Goal: Task Accomplishment & Management: Manage account settings

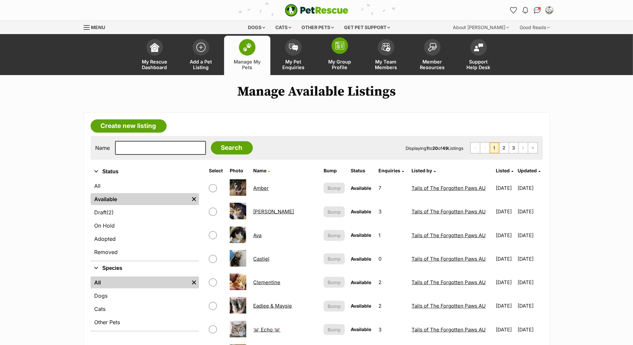
click at [340, 63] on link "My Group Profile" at bounding box center [339, 55] width 46 height 39
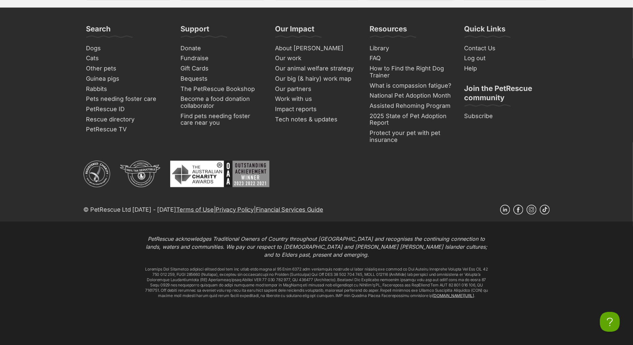
scroll to position [2531, 0]
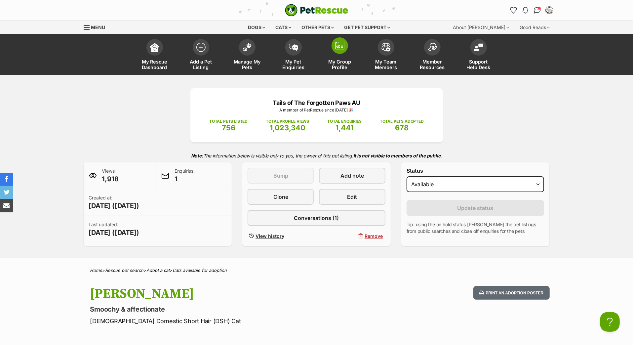
click at [341, 69] on span "My Group Profile" at bounding box center [340, 64] width 30 height 11
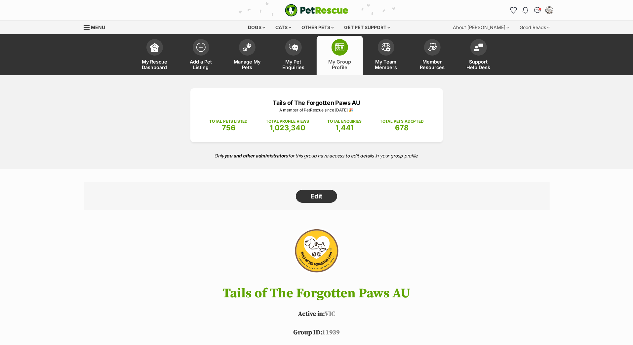
click at [532, 12] on img "Conversations" at bounding box center [536, 10] width 9 height 9
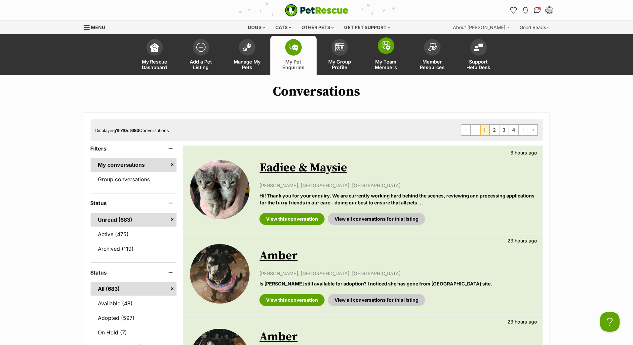
click at [387, 65] on link "My Team Members" at bounding box center [386, 55] width 46 height 39
